Goal: Task Accomplishment & Management: Manage account settings

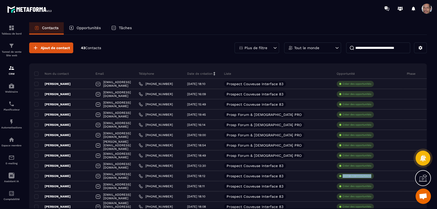
drag, startPoint x: 365, startPoint y: 173, endPoint x: 417, endPoint y: 168, distance: 52.2
click at [403, 171] on div "Créer des opportunités" at bounding box center [368, 176] width 70 height 10
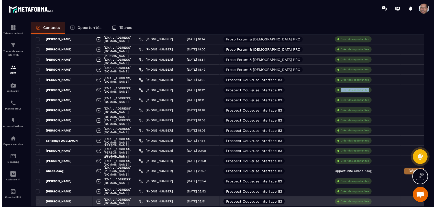
scroll to position [170, 0]
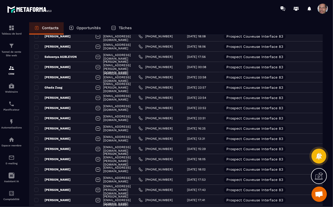
drag, startPoint x: 321, startPoint y: 114, endPoint x: 330, endPoint y: 117, distance: 9.6
drag, startPoint x: 330, startPoint y: 117, endPoint x: 332, endPoint y: 115, distance: 2.9
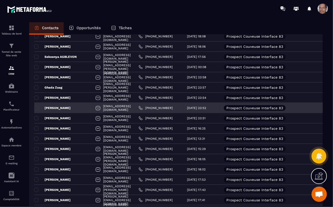
drag, startPoint x: 299, startPoint y: 108, endPoint x: 315, endPoint y: 110, distance: 15.5
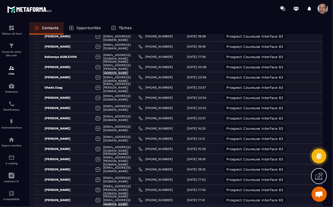
drag, startPoint x: 315, startPoint y: 110, endPoint x: 336, endPoint y: 111, distance: 21.3
click at [333, 206] on section "Tableau de bord Tunnel de vente Site web CRM Webinaire Planificateur Automatisa…" at bounding box center [166, 119] width 333 height 204
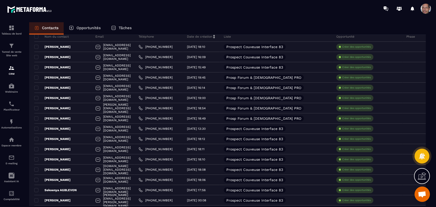
scroll to position [0, 0]
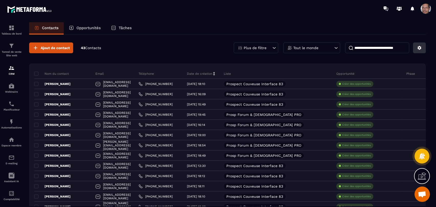
click at [420, 50] on button at bounding box center [419, 47] width 13 height 11
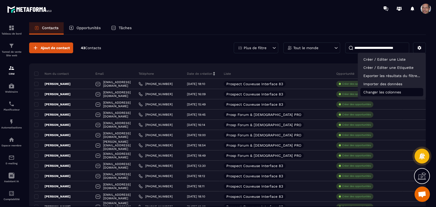
click at [400, 93] on p "Changer les colonnes" at bounding box center [391, 92] width 63 height 8
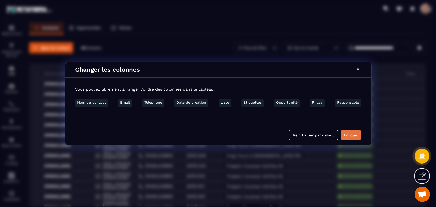
click at [351, 132] on button "Envoyer" at bounding box center [351, 135] width 20 height 10
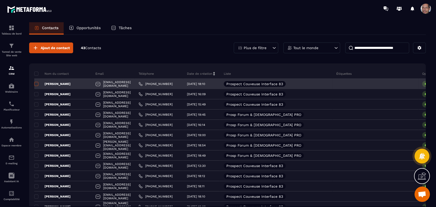
click at [37, 82] on span at bounding box center [36, 84] width 4 height 4
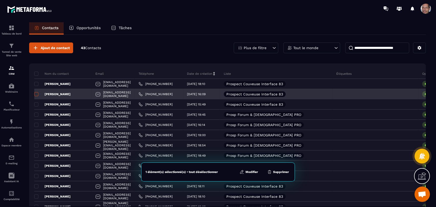
click at [37, 96] on span at bounding box center [36, 94] width 4 height 4
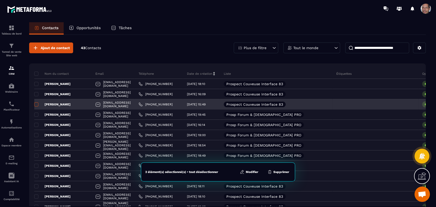
click at [37, 104] on span at bounding box center [36, 104] width 4 height 4
